Goal: Transaction & Acquisition: Purchase product/service

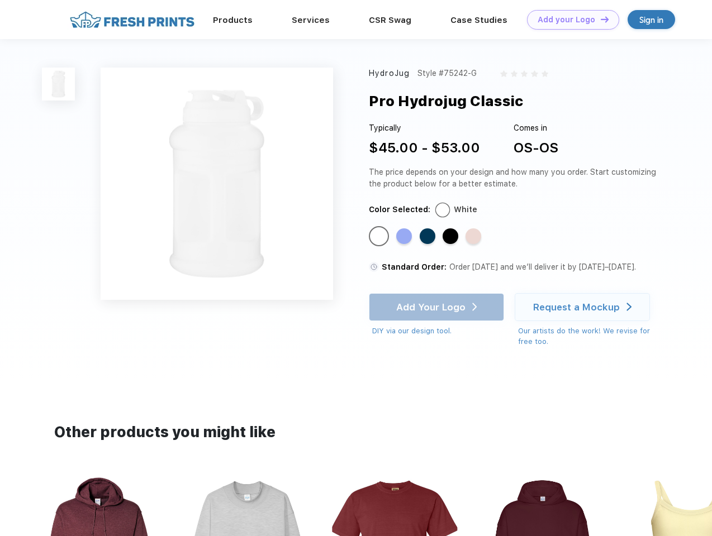
click at [569, 20] on link "Add your Logo Design Tool" at bounding box center [573, 20] width 92 height 20
click at [0, 0] on div "Design Tool" at bounding box center [0, 0] width 0 height 0
click at [600, 19] on link "Add your Logo Design Tool" at bounding box center [573, 20] width 92 height 20
click at [59, 84] on img at bounding box center [58, 84] width 33 height 33
click at [380, 237] on div "Standard Color" at bounding box center [379, 237] width 16 height 16
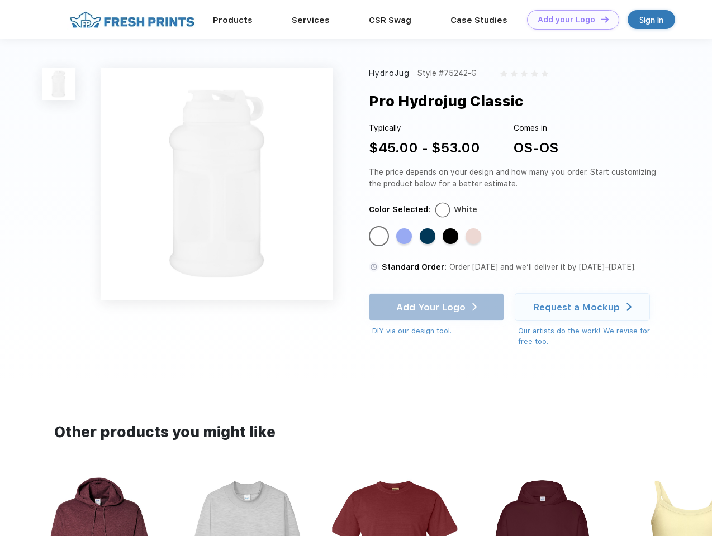
click at [405, 237] on div "Standard Color" at bounding box center [404, 237] width 16 height 16
click at [429, 237] on div "Standard Color" at bounding box center [428, 237] width 16 height 16
click at [452, 237] on div "Standard Color" at bounding box center [451, 237] width 16 height 16
click at [474, 237] on div "Standard Color" at bounding box center [473, 237] width 16 height 16
click at [438, 307] on div "Add Your Logo DIY via our design tool. Ah shoot! This product isn't up in our d…" at bounding box center [436, 315] width 135 height 44
